Goal: Check status: Check status

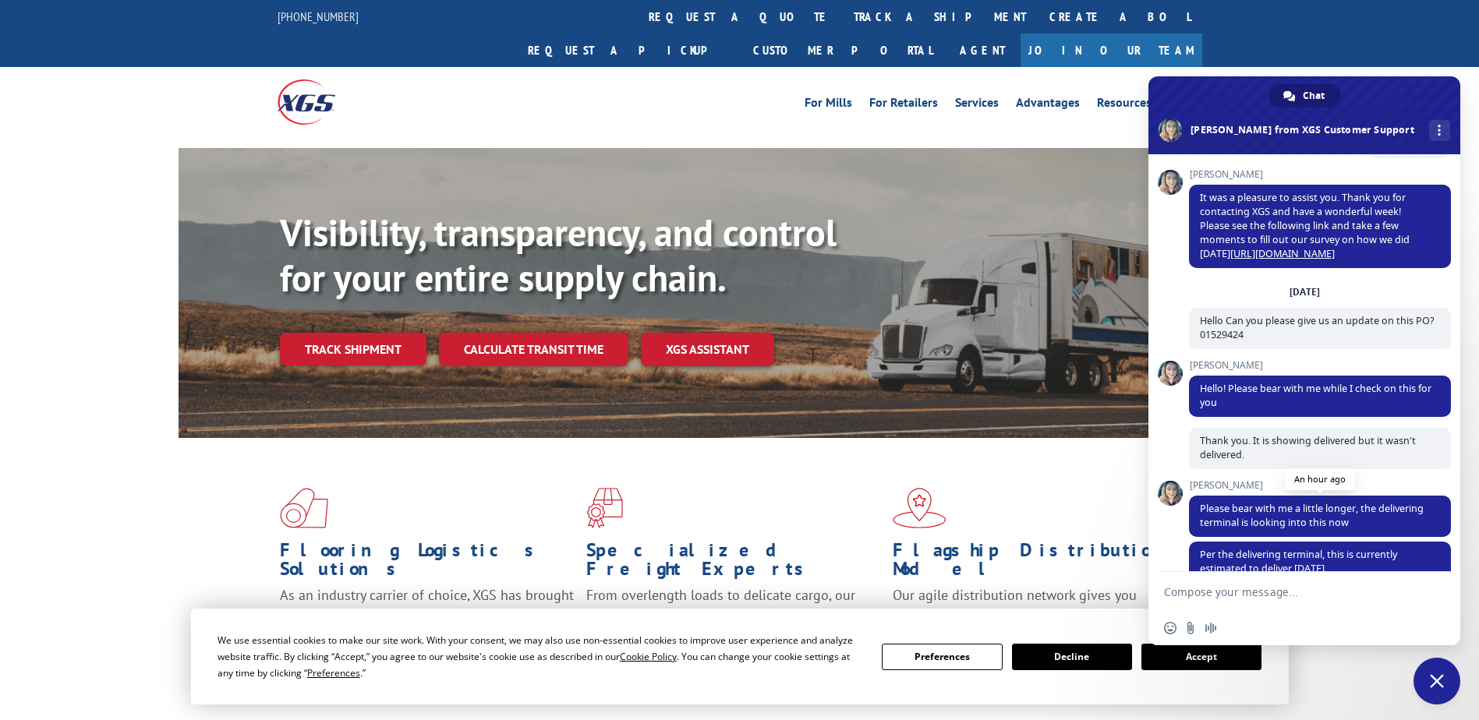
scroll to position [4582, 0]
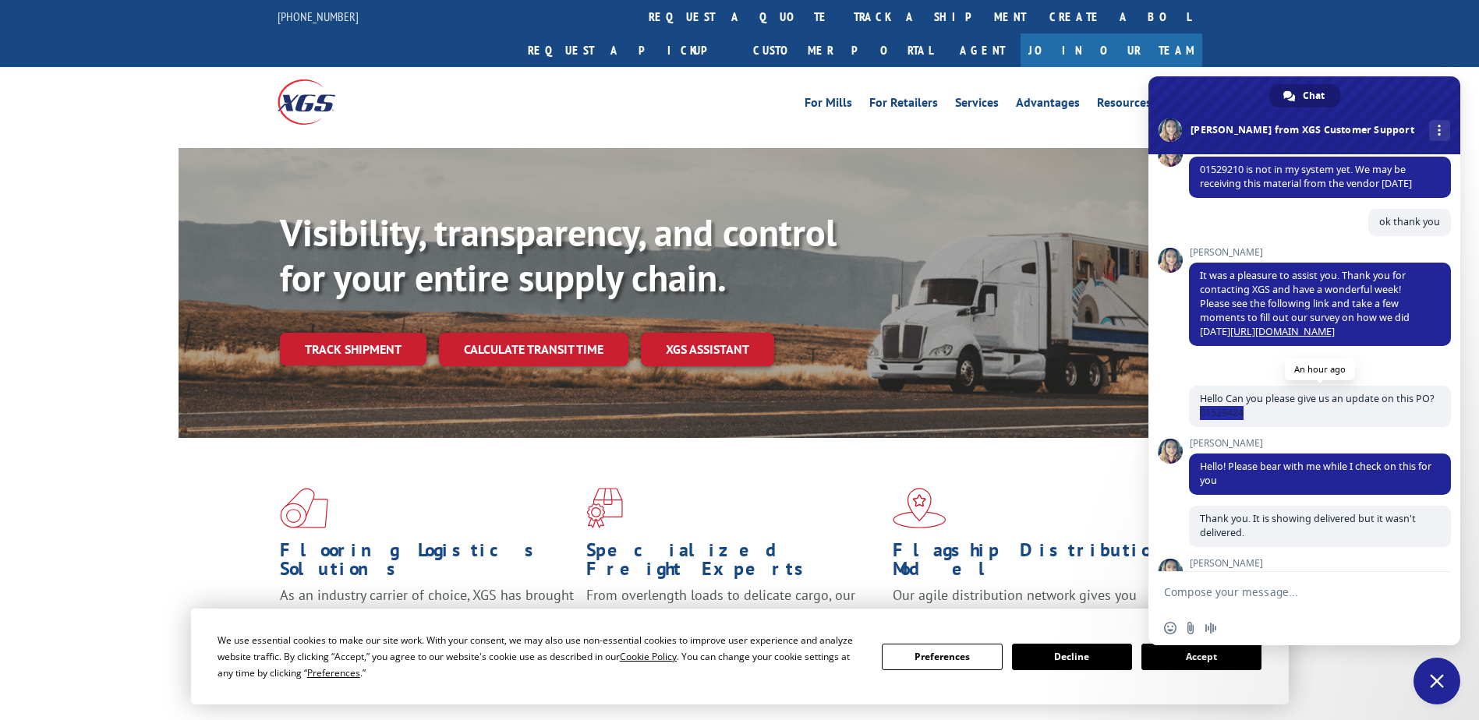
drag, startPoint x: 1266, startPoint y: 426, endPoint x: 1221, endPoint y: 427, distance: 45.2
click at [1221, 427] on span "Hello Can you please give us an update on this PO? 01529424" at bounding box center [1320, 406] width 262 height 41
copy span "01529424"
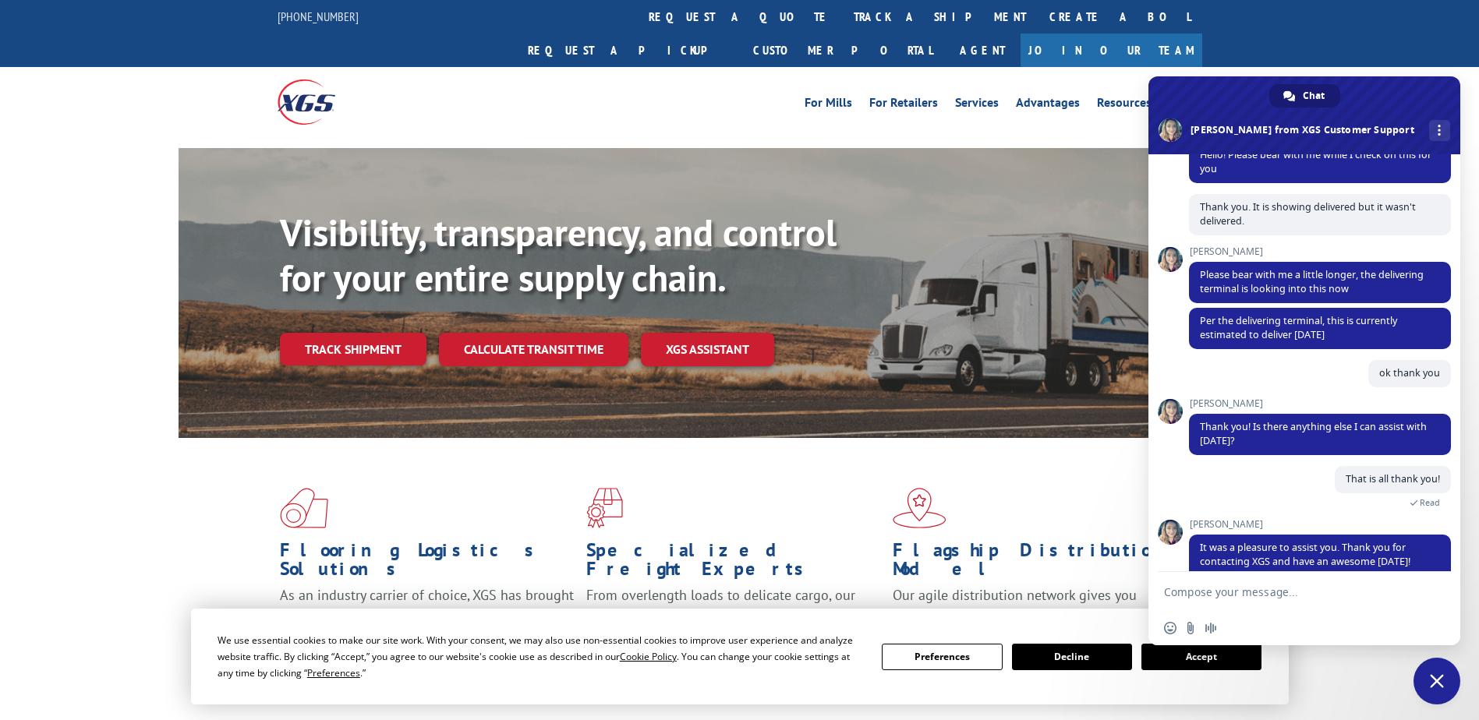
scroll to position [4971, 0]
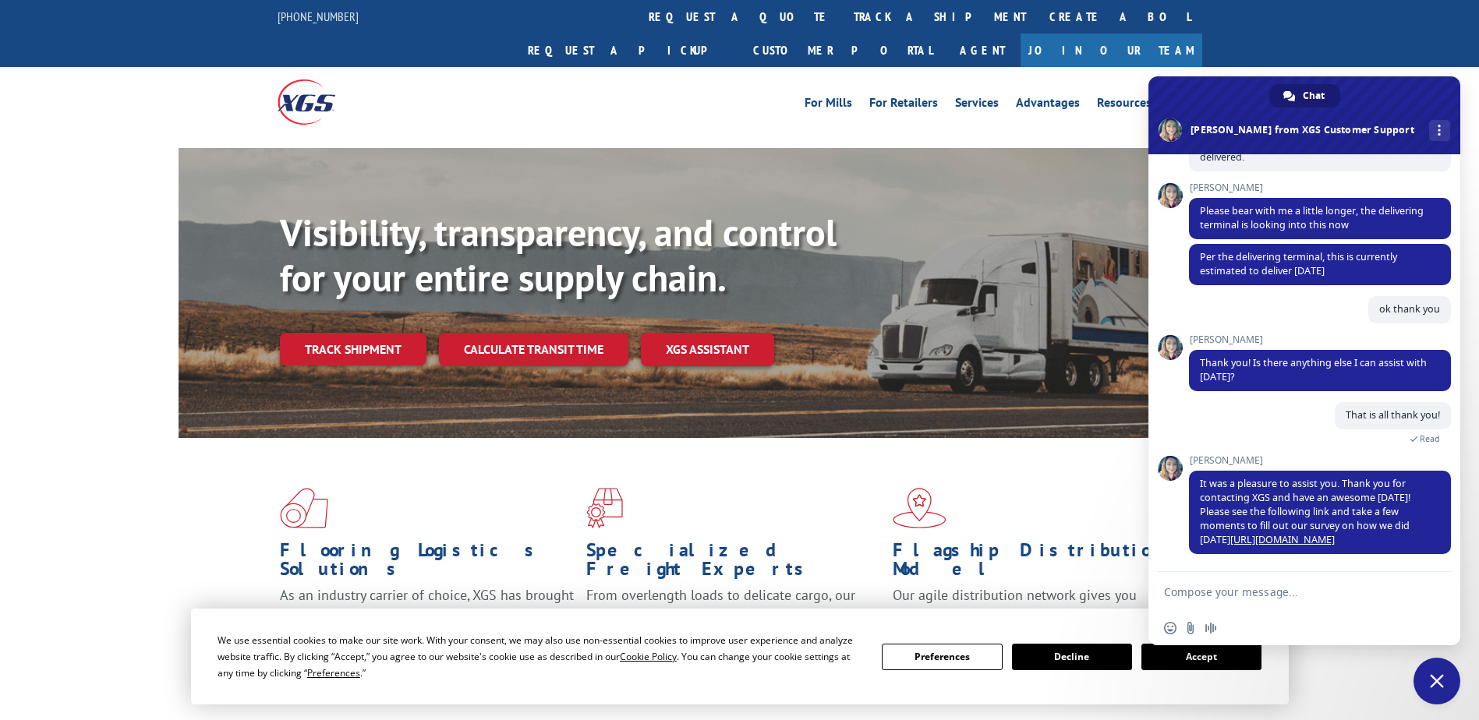
click at [1431, 680] on span "Close chat" at bounding box center [1437, 681] width 14 height 14
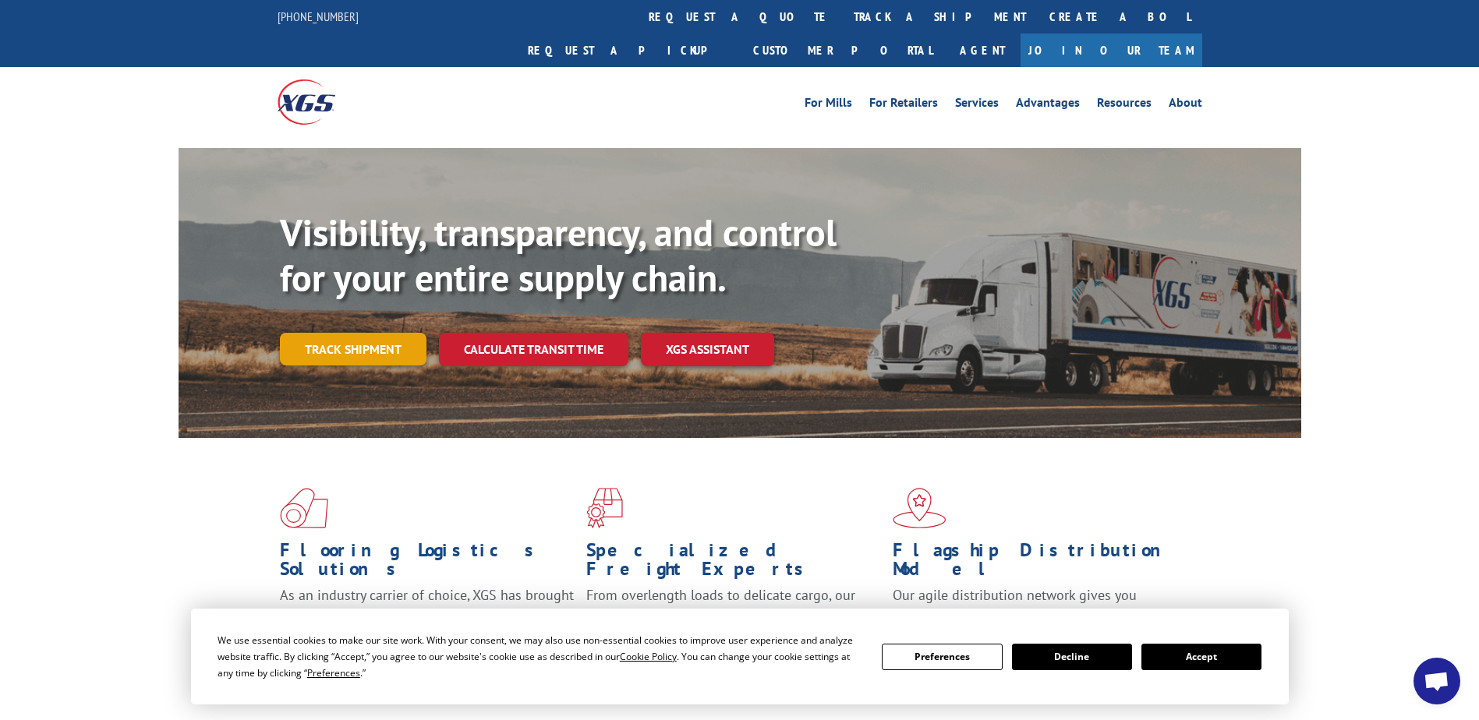
click at [338, 333] on link "Track shipment" at bounding box center [353, 349] width 147 height 33
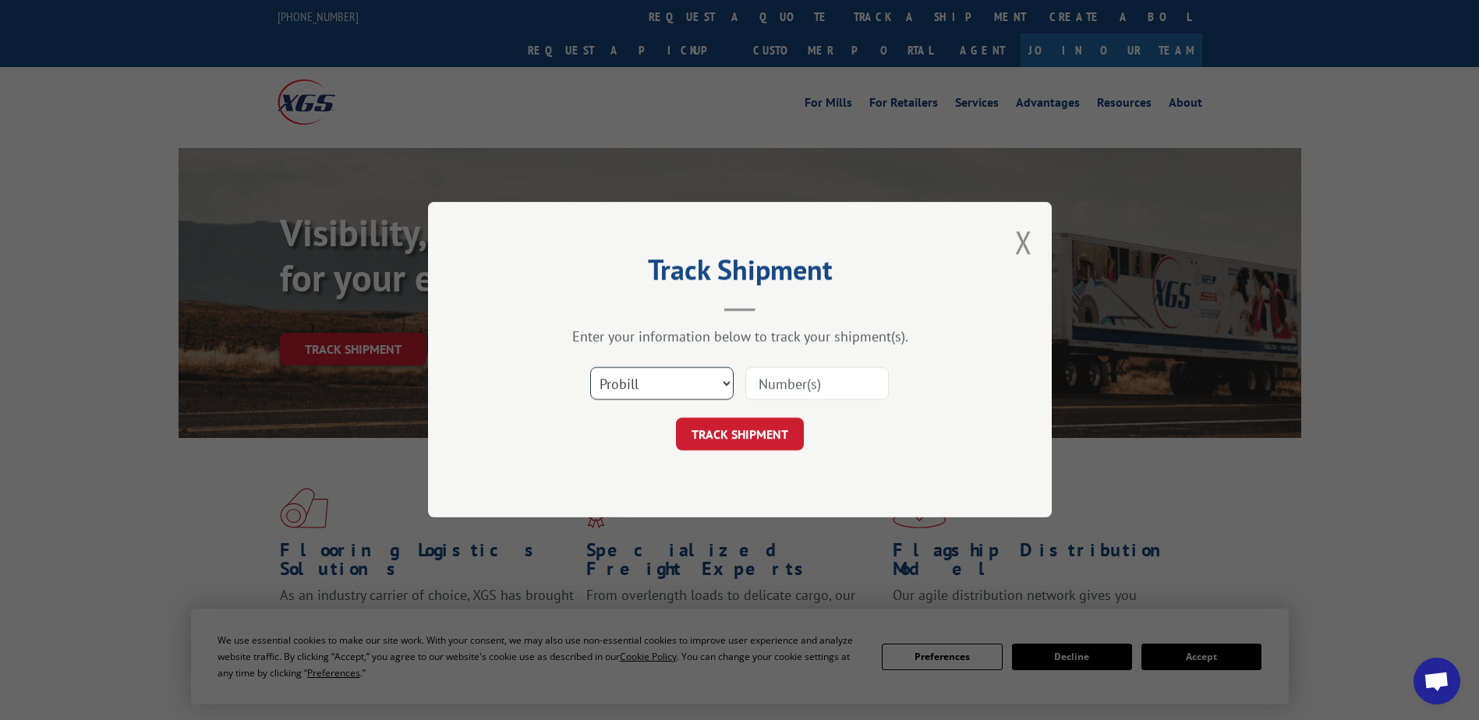
drag, startPoint x: 718, startPoint y: 376, endPoint x: 711, endPoint y: 384, distance: 11.1
click at [718, 376] on select "Select category... Probill BOL PO" at bounding box center [661, 384] width 143 height 33
select select "po"
click at [590, 368] on select "Select category... Probill BOL PO" at bounding box center [661, 384] width 143 height 33
click at [787, 393] on input at bounding box center [816, 384] width 143 height 33
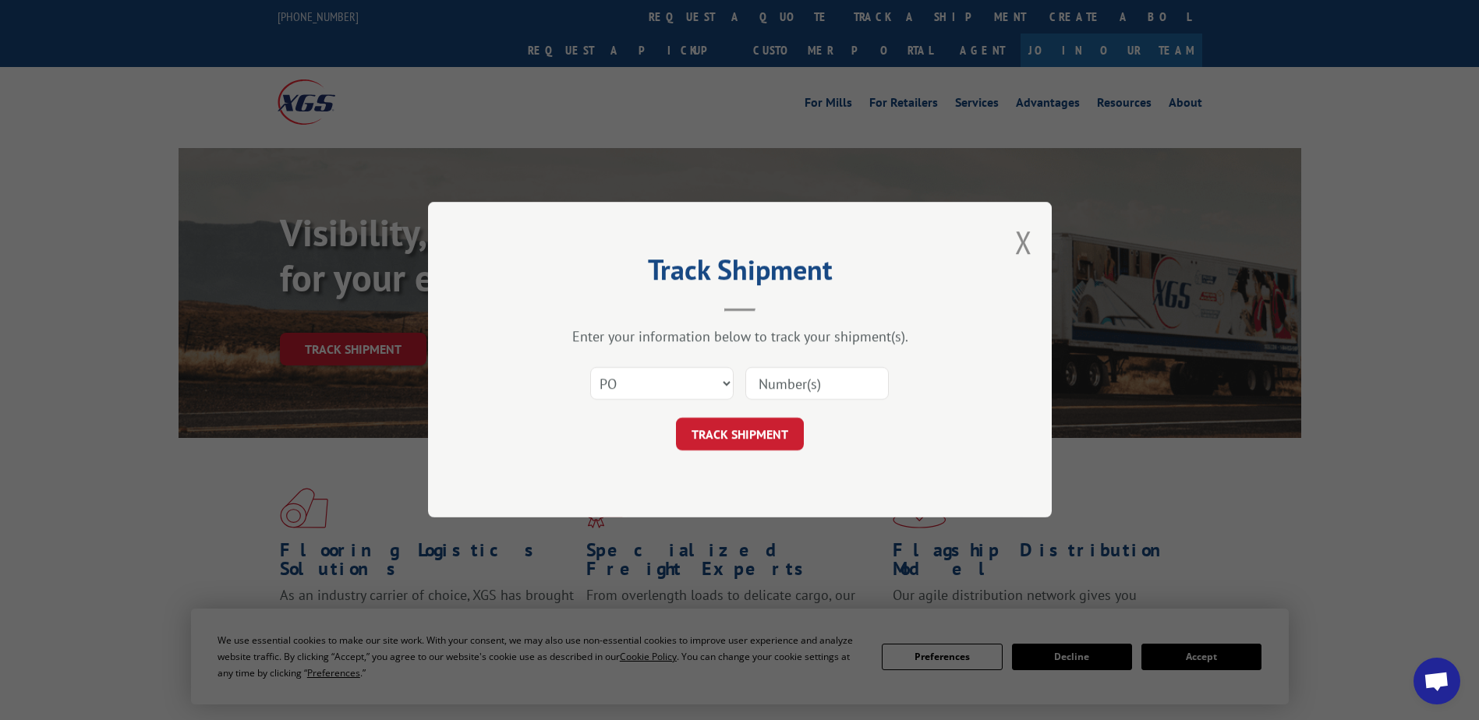
paste input "15531042"
type input "15531042"
click at [751, 445] on button "TRACK SHIPMENT" at bounding box center [740, 435] width 128 height 33
